Goal: Transaction & Acquisition: Purchase product/service

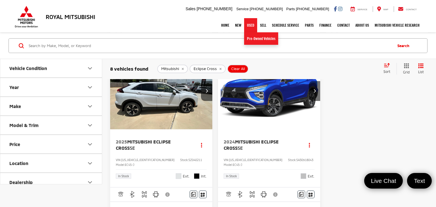
scroll to position [649, 0]
click at [254, 40] on link "Pre-Owned Vehicles" at bounding box center [261, 38] width 34 height 12
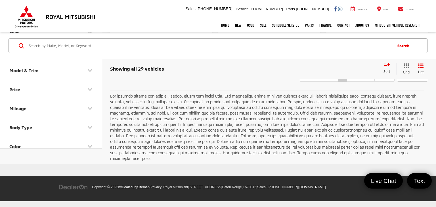
scroll to position [2186, 0]
click at [347, 82] on link "2" at bounding box center [351, 77] width 9 height 10
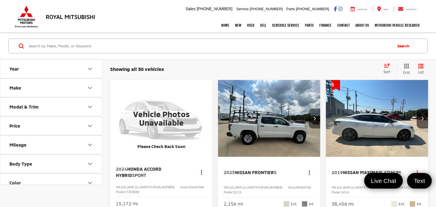
click at [316, 121] on button "Next image" at bounding box center [314, 119] width 11 height 20
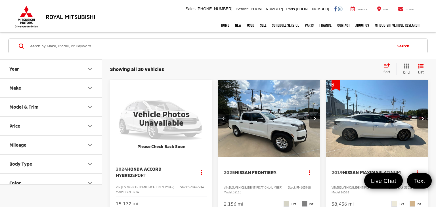
click at [316, 121] on button "Next image" at bounding box center [314, 119] width 11 height 20
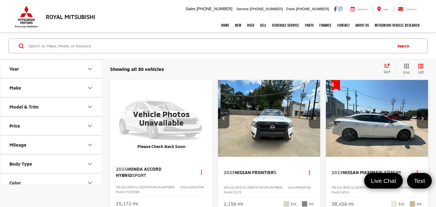
scroll to position [0, 206]
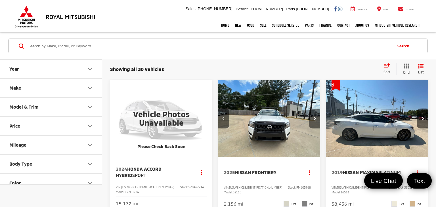
click at [316, 121] on button "Next image" at bounding box center [314, 119] width 11 height 20
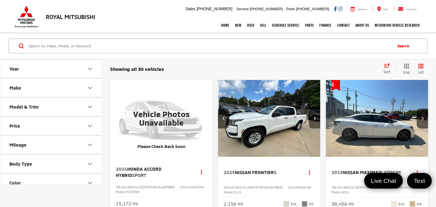
scroll to position [0, 309]
click at [316, 121] on button "Next image" at bounding box center [314, 119] width 11 height 20
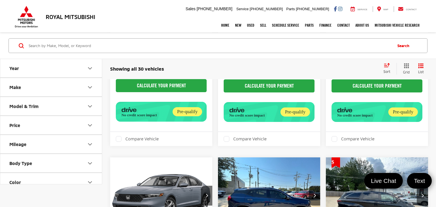
scroll to position [0, 0]
